Goal: Information Seeking & Learning: Learn about a topic

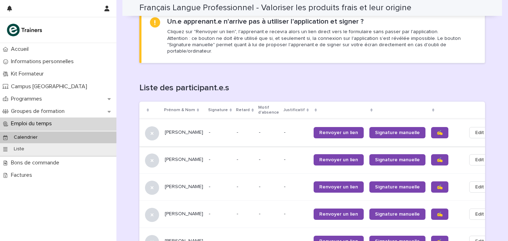
scroll to position [461, 0]
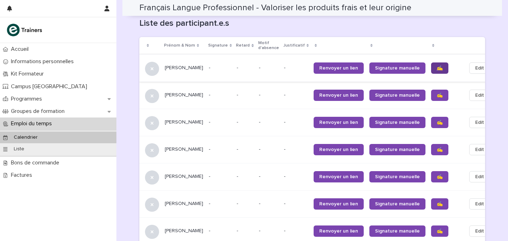
click at [431, 65] on link "✍️" at bounding box center [439, 67] width 17 height 11
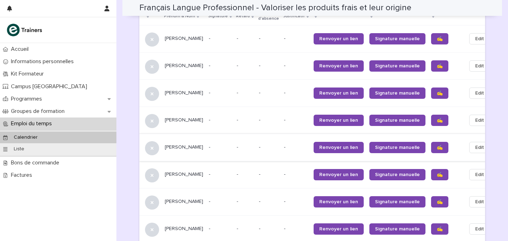
scroll to position [493, 0]
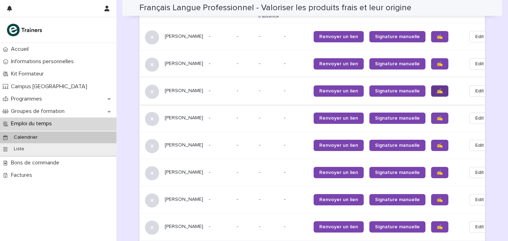
click at [431, 85] on link "✍️" at bounding box center [439, 90] width 17 height 11
click at [431, 115] on link "✍️" at bounding box center [439, 118] width 17 height 11
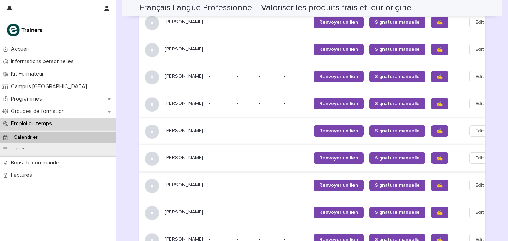
scroll to position [507, 0]
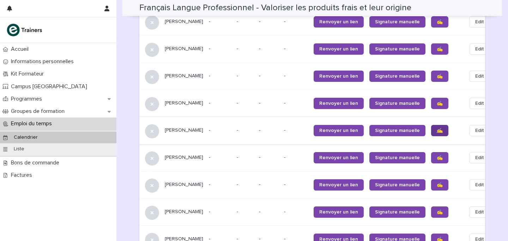
click at [431, 129] on link "✍️" at bounding box center [439, 130] width 17 height 11
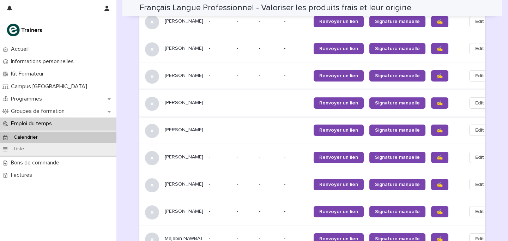
scroll to position [540, 0]
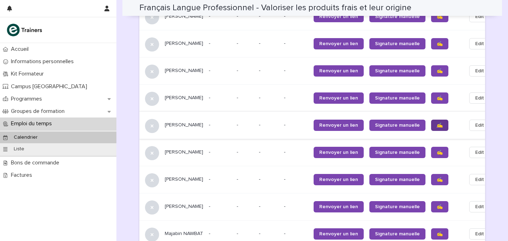
click at [431, 121] on link "✍️" at bounding box center [439, 125] width 17 height 11
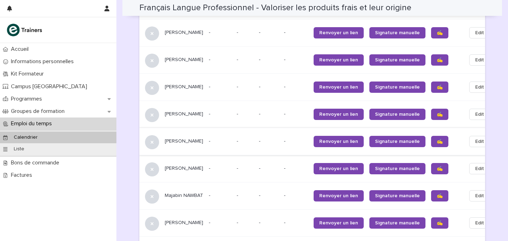
scroll to position [586, 0]
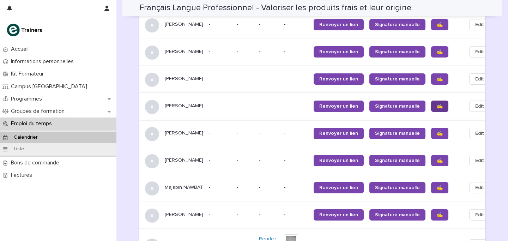
click at [431, 104] on link "✍️" at bounding box center [439, 106] width 17 height 11
click at [437, 132] on span "✍️" at bounding box center [440, 133] width 6 height 5
click at [431, 157] on link "✍️" at bounding box center [439, 160] width 17 height 11
click at [431, 186] on link "✍️" at bounding box center [439, 187] width 17 height 11
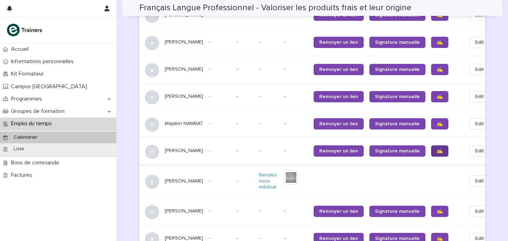
click at [431, 151] on link "✍️" at bounding box center [439, 150] width 17 height 11
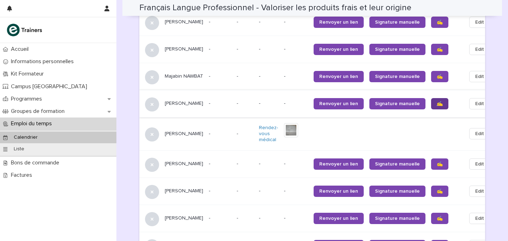
scroll to position [697, 0]
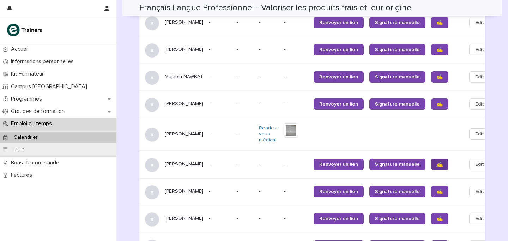
click at [437, 162] on span "✍️" at bounding box center [440, 164] width 6 height 5
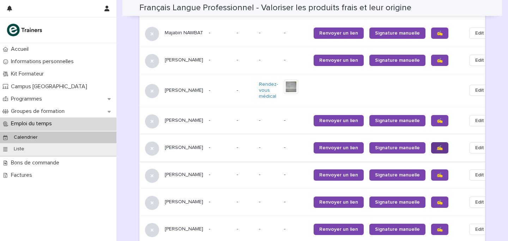
click at [431, 145] on link "✍️" at bounding box center [439, 147] width 17 height 11
click at [437, 173] on span "✍️" at bounding box center [440, 175] width 6 height 5
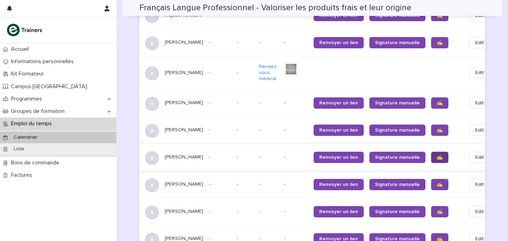
scroll to position [763, 0]
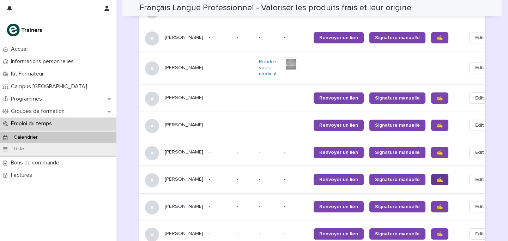
click at [431, 177] on link "✍️" at bounding box center [439, 179] width 17 height 11
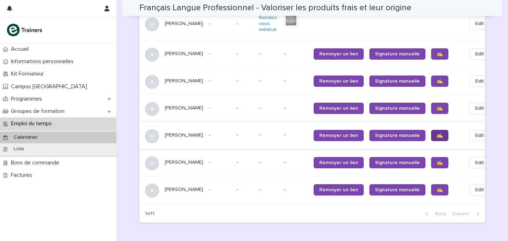
scroll to position [806, 0]
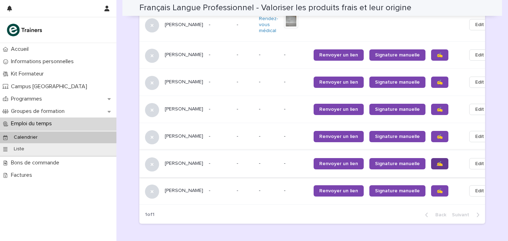
click at [437, 162] on span "✍️" at bounding box center [440, 163] width 6 height 5
click at [437, 193] on span "✍️" at bounding box center [440, 191] width 6 height 5
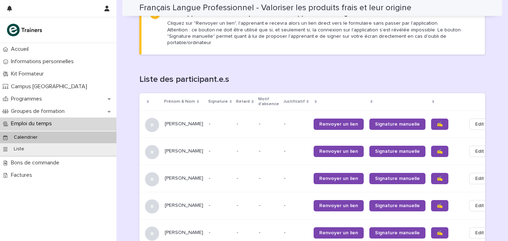
scroll to position [362, 0]
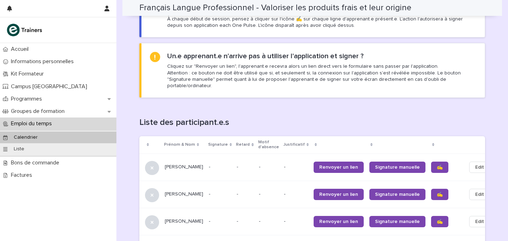
click at [125, 174] on div "**********" at bounding box center [313, 174] width 392 height 1070
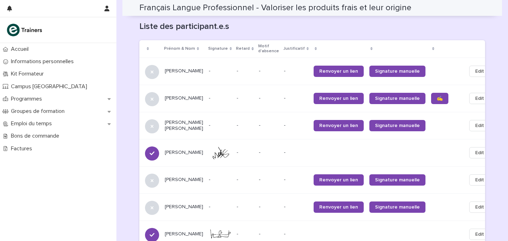
scroll to position [396, 0]
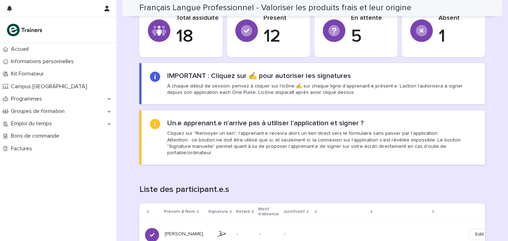
scroll to position [261, 0]
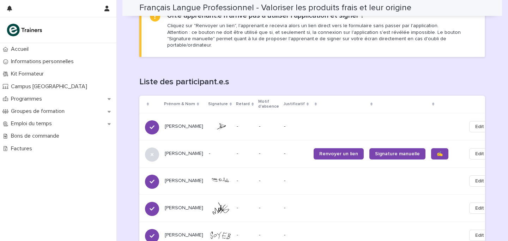
scroll to position [402, 0]
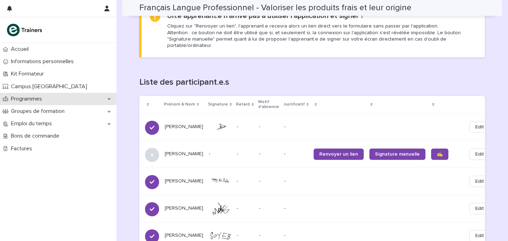
click at [12, 100] on p "Programmes" at bounding box center [28, 99] width 40 height 7
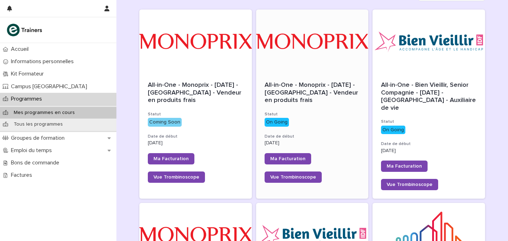
scroll to position [96, 0]
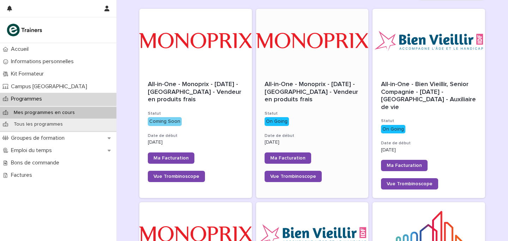
click at [306, 90] on span "All-in-One - Monoprix - 23 - Juillet 2025 - [GEOGRAPHIC_DATA] en produits frais" at bounding box center [312, 92] width 95 height 22
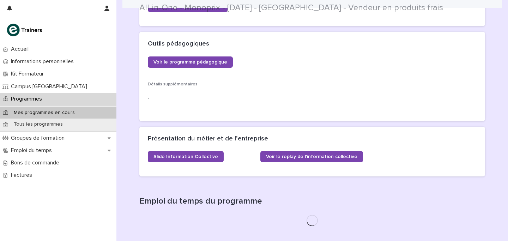
scroll to position [332, 0]
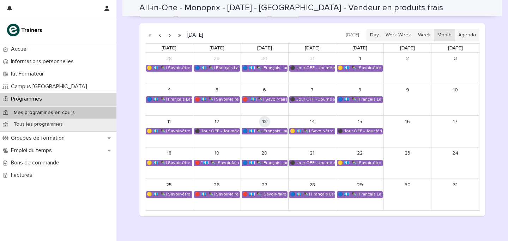
scroll to position [491, 0]
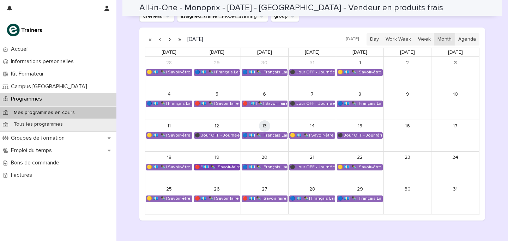
click at [222, 168] on div "🔴 "💶| ✒️| Savoir-faire métier - Accueil, renseignement, orientation et service …" at bounding box center [217, 168] width 45 height 6
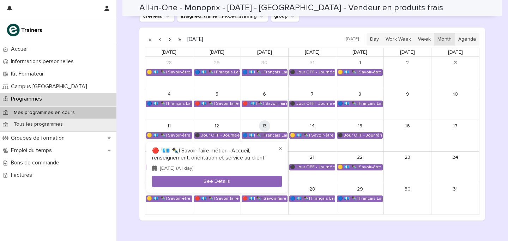
click at [132, 146] on div at bounding box center [254, 120] width 508 height 241
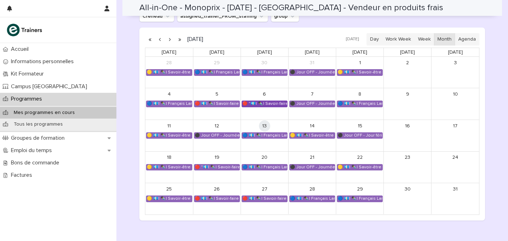
click at [256, 102] on div "🔴 "💶| ✒️| Savoir-faire métier - Accueil, renseignement, orientation et service …" at bounding box center [264, 104] width 45 height 6
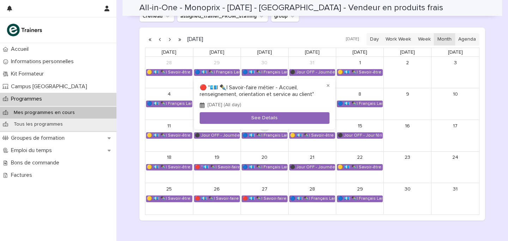
click at [125, 113] on div at bounding box center [254, 120] width 508 height 241
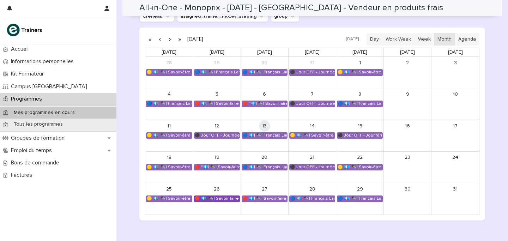
click at [214, 199] on div "🔴 💶| ✒️| Savoir-faire métier - Contribution à l'amélioration de l'expérience d'…" at bounding box center [217, 199] width 45 height 6
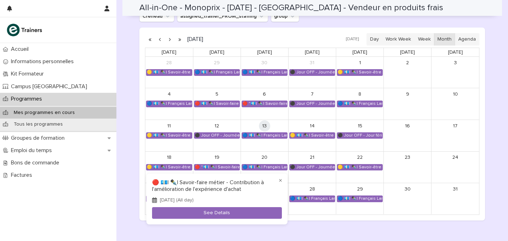
click at [311, 226] on div at bounding box center [254, 120] width 508 height 241
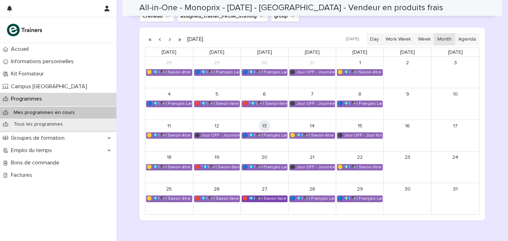
click at [268, 200] on div "🔴 💶| ✒️| Savoir-faire métier - Contribution à l'amélioration de l'expérience d'…" at bounding box center [264, 199] width 45 height 6
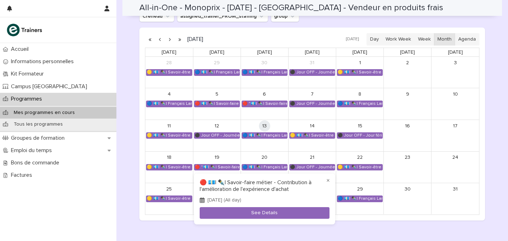
click at [176, 218] on div at bounding box center [254, 120] width 508 height 241
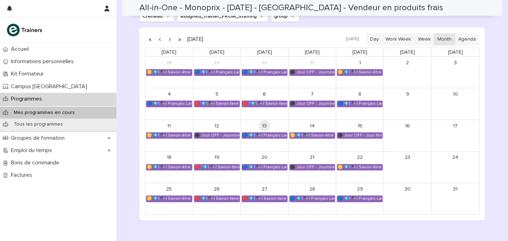
click at [171, 39] on button "button" at bounding box center [170, 39] width 10 height 11
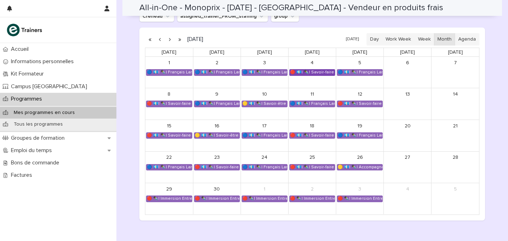
click at [322, 72] on div "🔴 💶| ✒️| Savoir-faire métier - Traitement des commandes de produits de clients" at bounding box center [312, 73] width 45 height 6
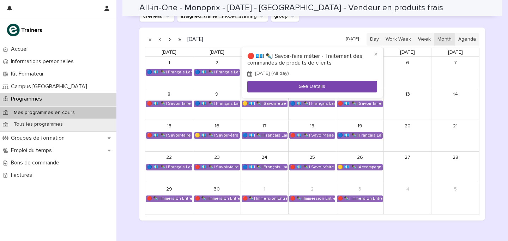
click at [315, 84] on button "See Details" at bounding box center [312, 87] width 130 height 12
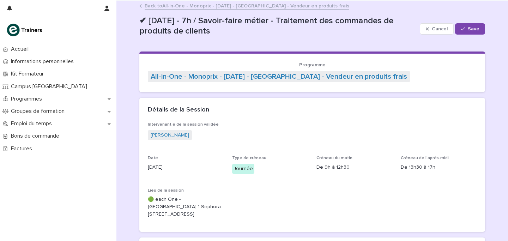
click at [203, 6] on link "Back to All-in-One - Monoprix - 23 - Juillet 2025 - Île-de-France - Vendeur en …" at bounding box center [247, 5] width 205 height 8
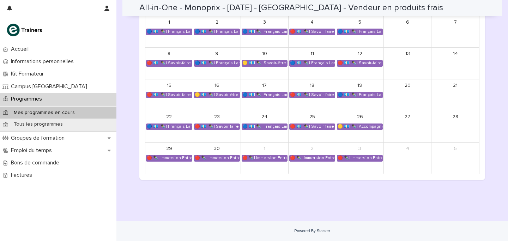
scroll to position [494, 0]
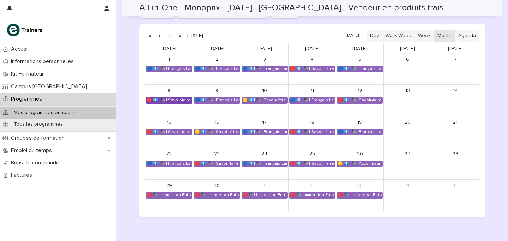
click at [160, 97] on div "🔴 💶| ✒️| Savoir-faire métier - Règles d’hygiène et conservation des produits al…" at bounding box center [170, 100] width 46 height 6
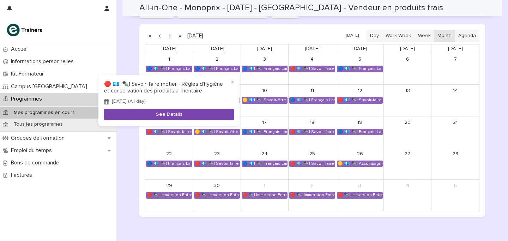
click at [156, 114] on button "See Details" at bounding box center [169, 115] width 130 height 12
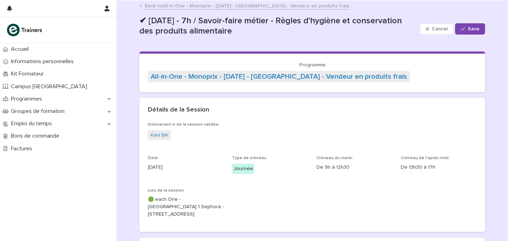
click at [217, 3] on link "Back to All-in-One - Monoprix - 23 - Juillet 2025 - Île-de-France - Vendeur en …" at bounding box center [247, 5] width 205 height 8
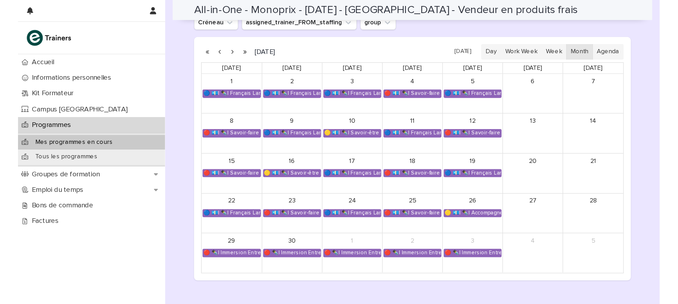
scroll to position [488, 0]
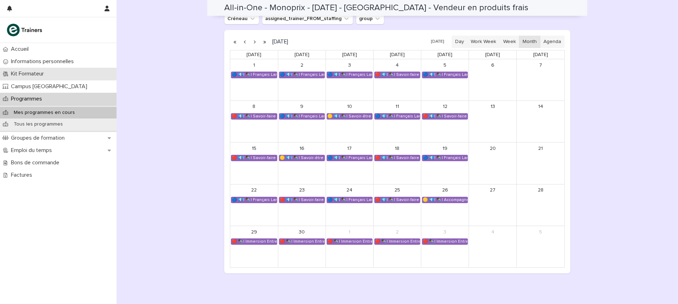
click at [50, 72] on div "Kit Formateur" at bounding box center [58, 74] width 117 height 12
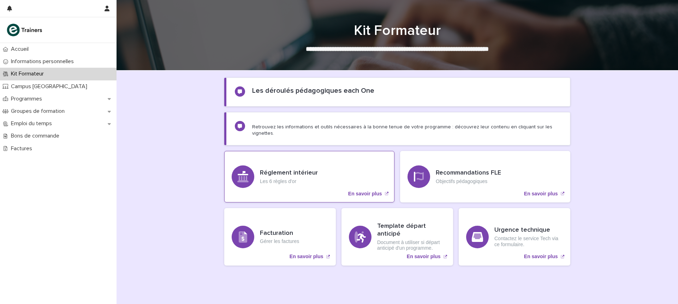
click at [307, 179] on p "Les 6 règles d'or" at bounding box center [289, 182] width 58 height 6
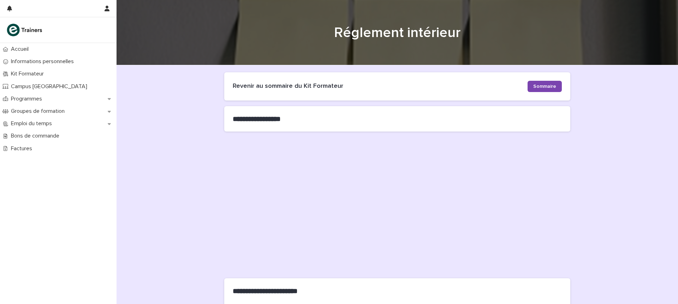
scroll to position [4, 0]
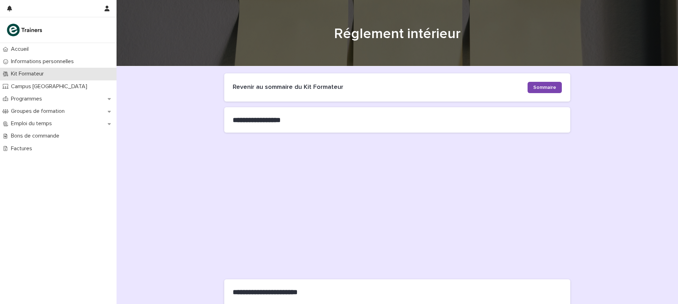
click at [55, 72] on div "Kit Formateur" at bounding box center [58, 74] width 117 height 12
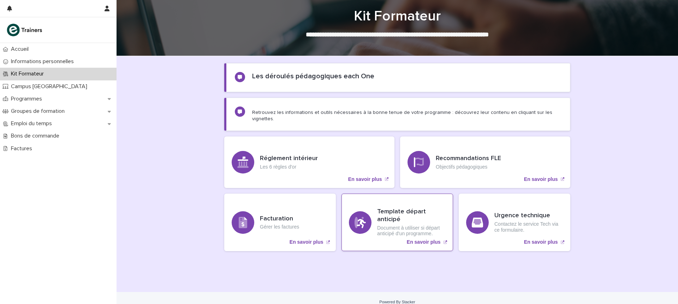
scroll to position [16, 0]
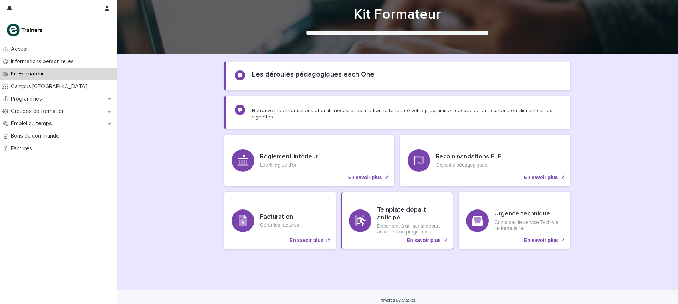
click at [399, 199] on div "Template départ anticipé Document à utiliser si départ anticipé d'un programme.…" at bounding box center [397, 221] width 112 height 58
